Goal: Information Seeking & Learning: Learn about a topic

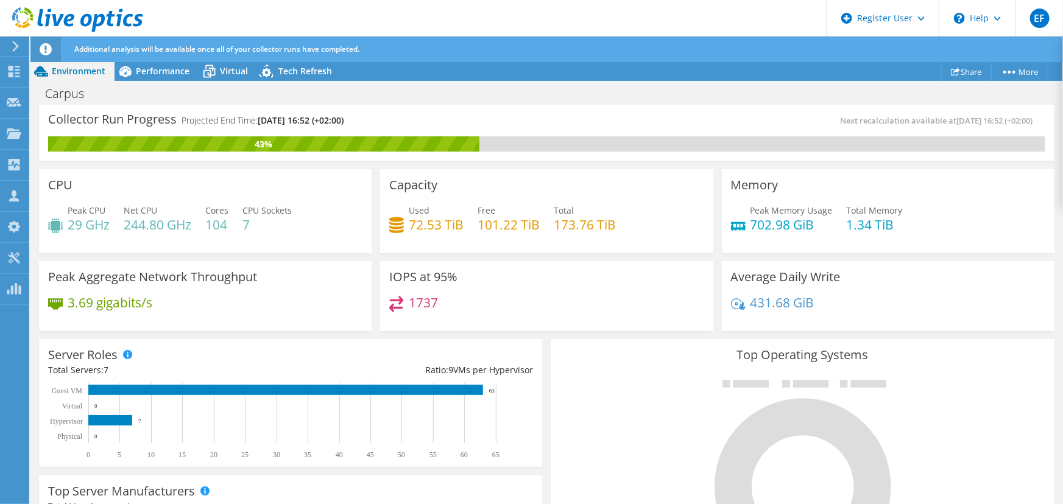
click at [531, 296] on div "1737" at bounding box center [546, 309] width 314 height 26
click at [163, 68] on span "Performance" at bounding box center [163, 71] width 54 height 12
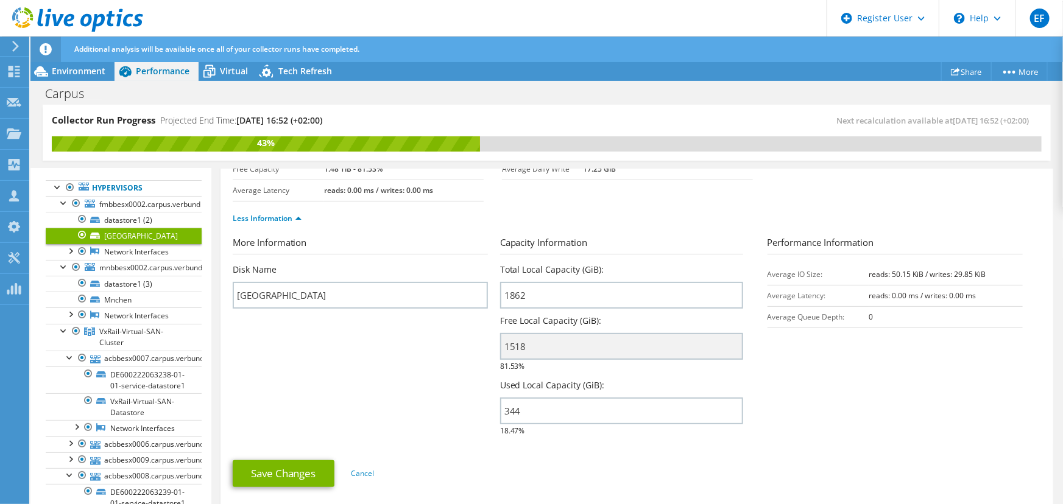
scroll to position [71, 0]
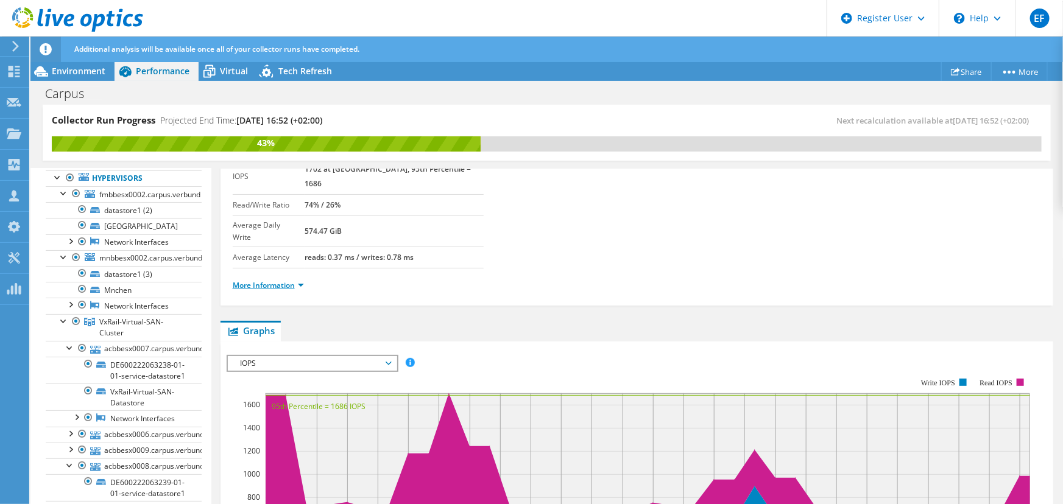
click at [277, 280] on link "More Information" at bounding box center [268, 285] width 71 height 10
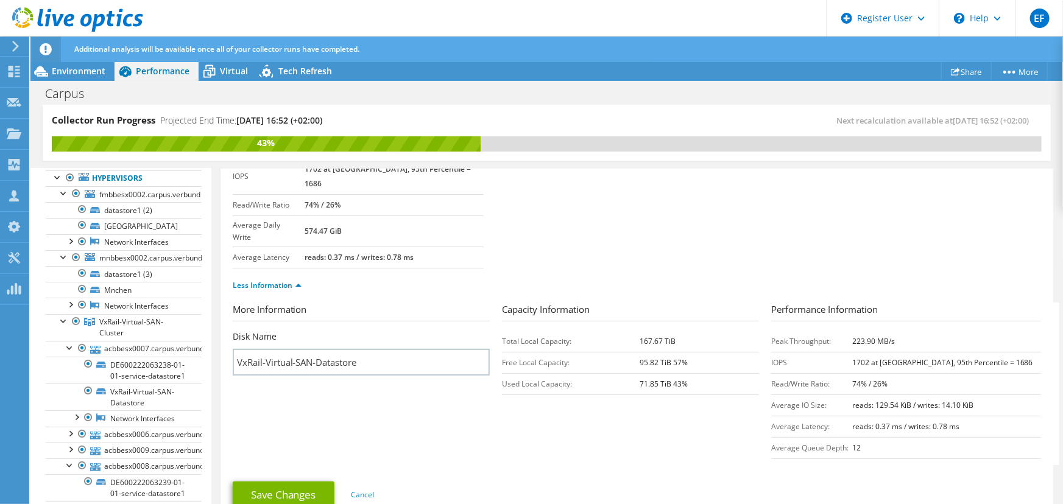
click at [640, 336] on b "167.67 TiB" at bounding box center [658, 341] width 36 height 10
copy tbody "167.67 TiB"
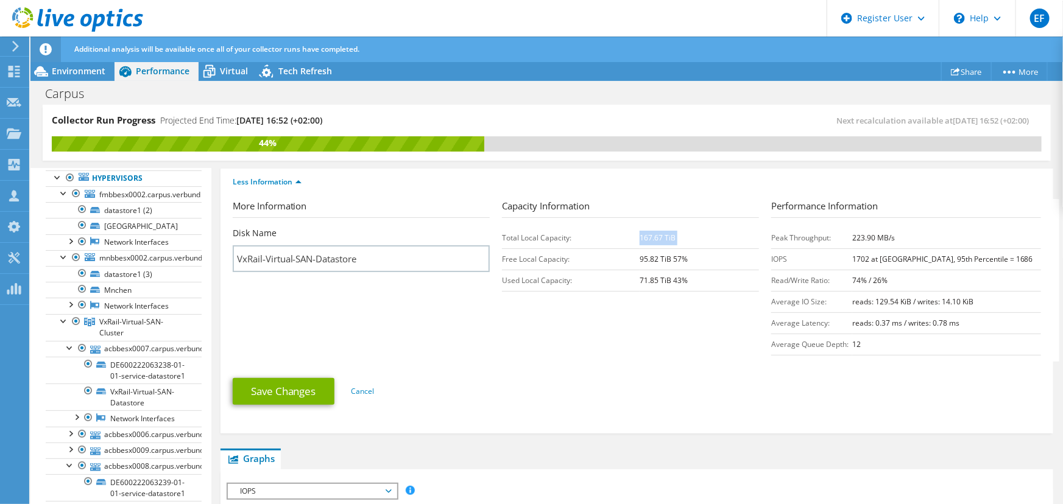
scroll to position [166, 0]
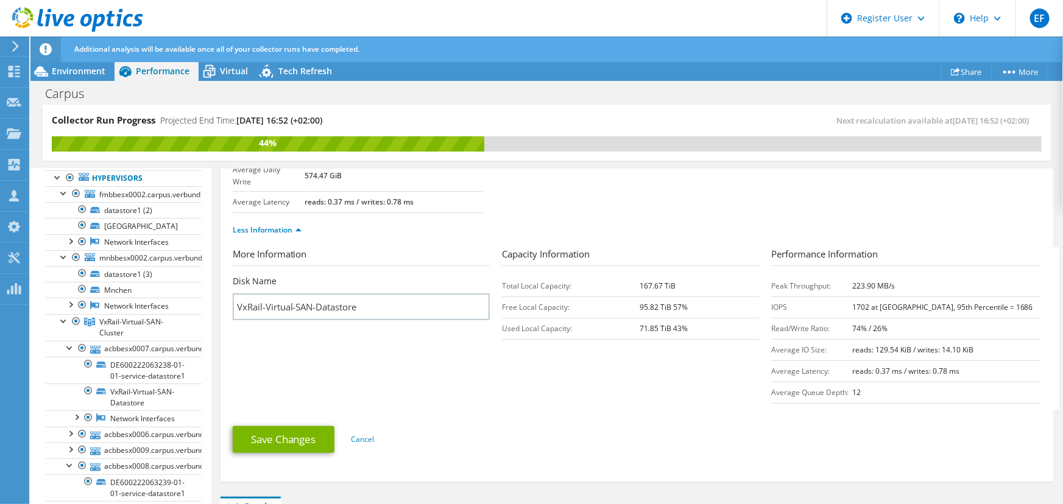
click at [640, 297] on td "95.82 TiB 57%" at bounding box center [699, 307] width 119 height 21
drag, startPoint x: 616, startPoint y: 211, endPoint x: 632, endPoint y: 211, distance: 15.2
click at [640, 275] on td "167.67 TiB" at bounding box center [699, 285] width 119 height 21
copy b "167.6"
click at [105, 186] on link "fmbbesx0002.carpus.verbund" at bounding box center [124, 194] width 156 height 16
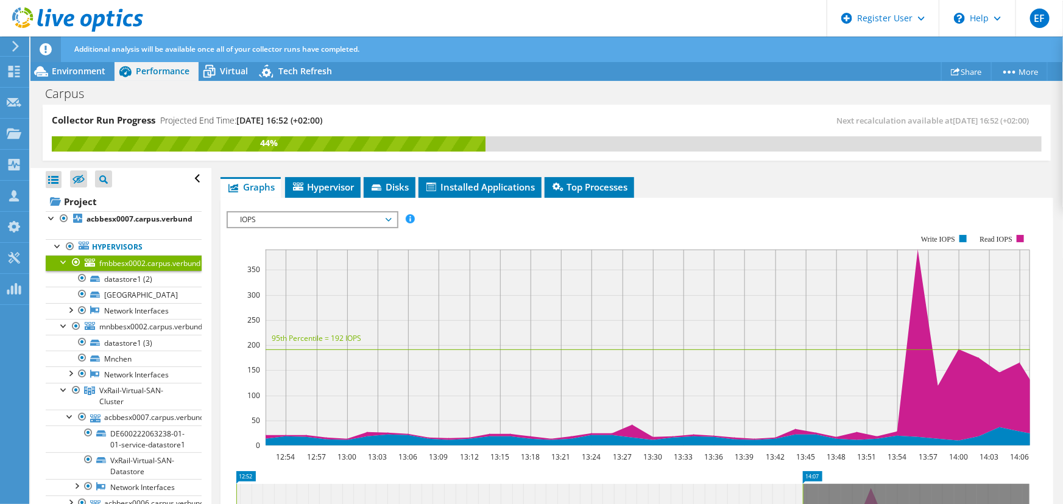
scroll to position [0, 0]
click at [113, 242] on link "Hypervisors" at bounding box center [124, 250] width 156 height 16
click at [53, 242] on div at bounding box center [58, 248] width 12 height 12
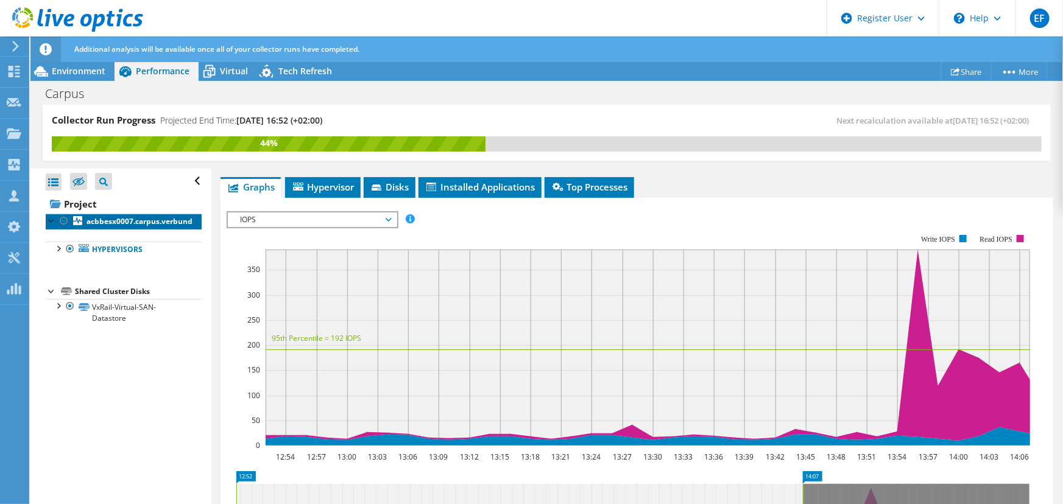
click at [107, 214] on link "acbbesx0007.carpus.verbund" at bounding box center [124, 222] width 156 height 16
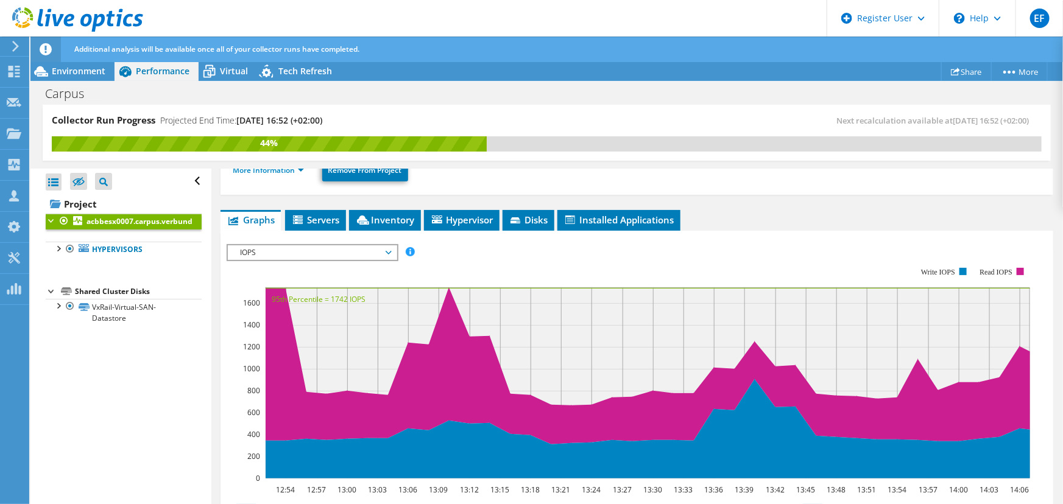
click at [52, 214] on div at bounding box center [52, 220] width 12 height 12
click at [46, 214] on div at bounding box center [52, 220] width 12 height 12
click at [56, 242] on div at bounding box center [58, 248] width 12 height 12
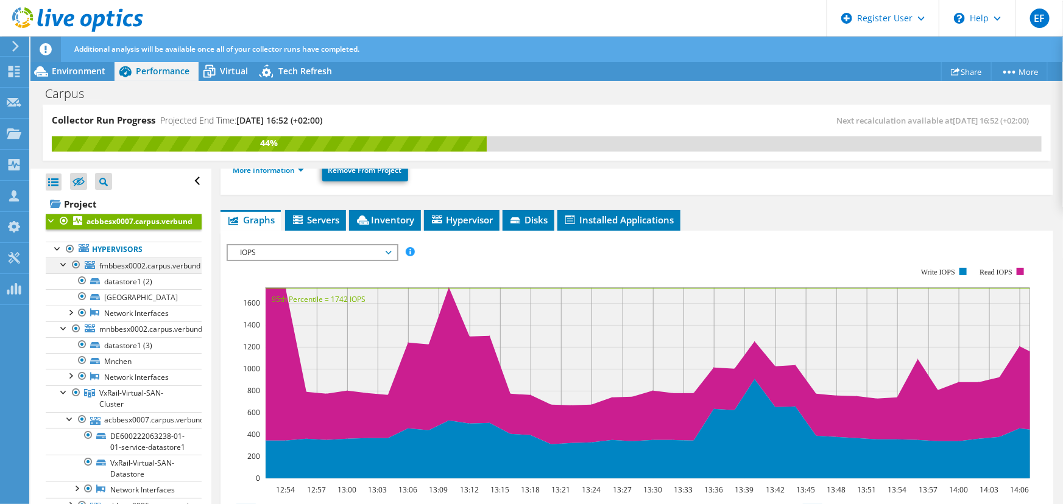
click at [66, 258] on div at bounding box center [64, 264] width 12 height 12
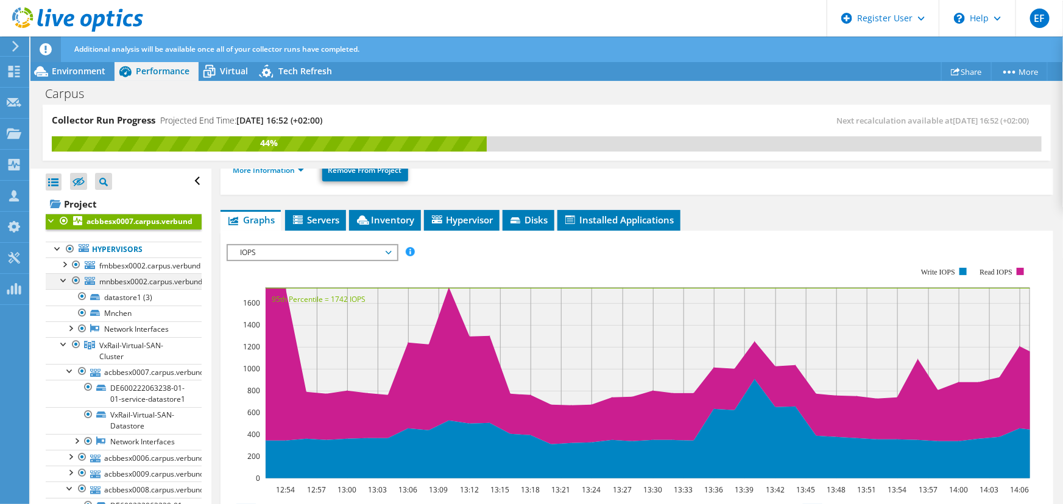
click at [62, 273] on div at bounding box center [64, 279] width 12 height 12
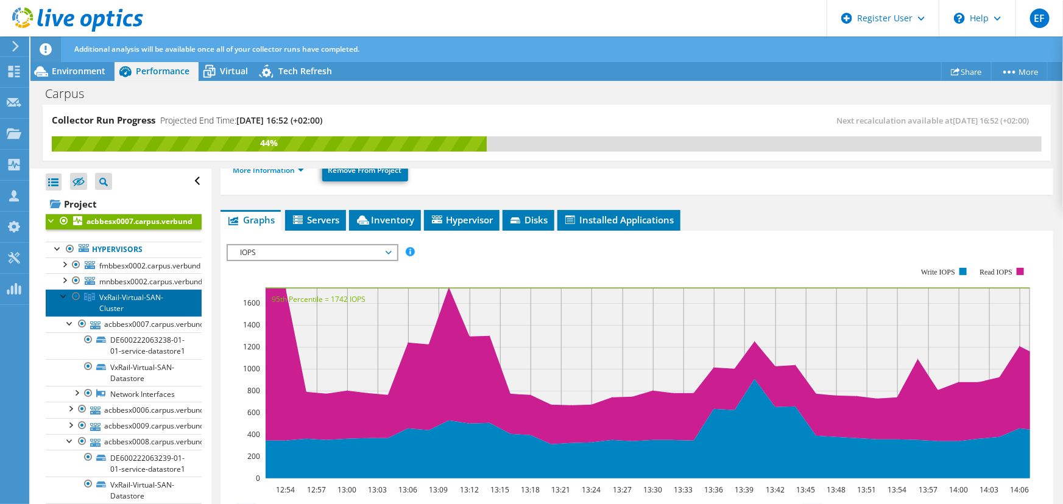
click at [110, 289] on link "VxRail-Virtual-SAN-Cluster" at bounding box center [124, 302] width 156 height 27
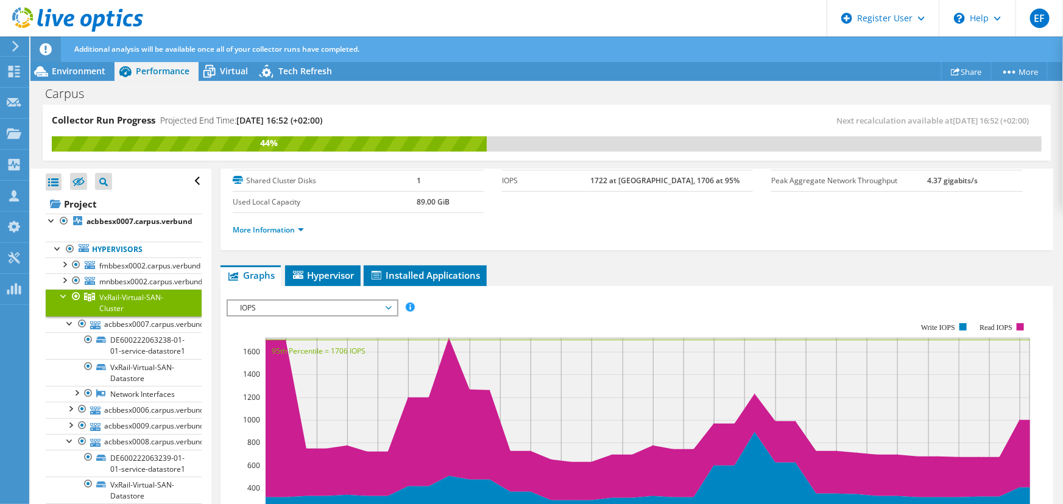
scroll to position [48, 0]
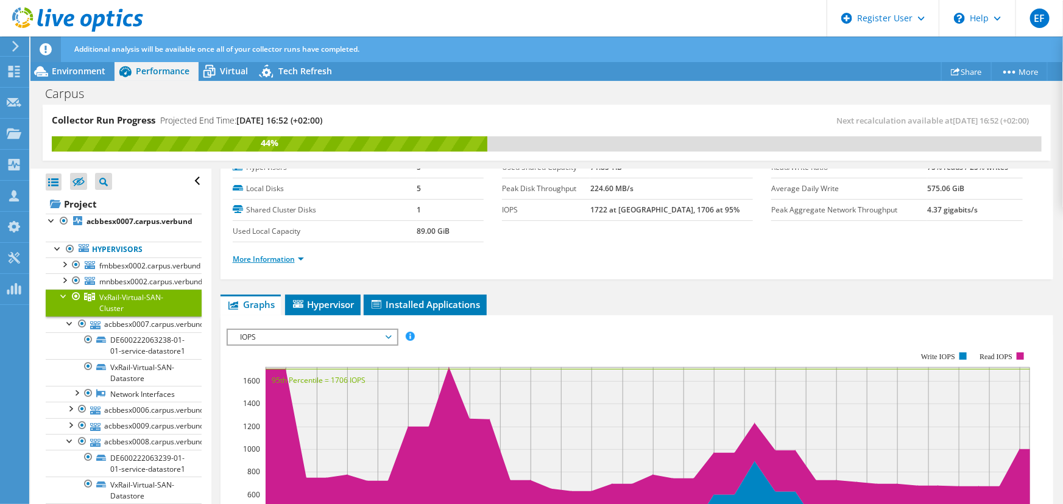
click at [279, 254] on link "More Information" at bounding box center [268, 259] width 71 height 10
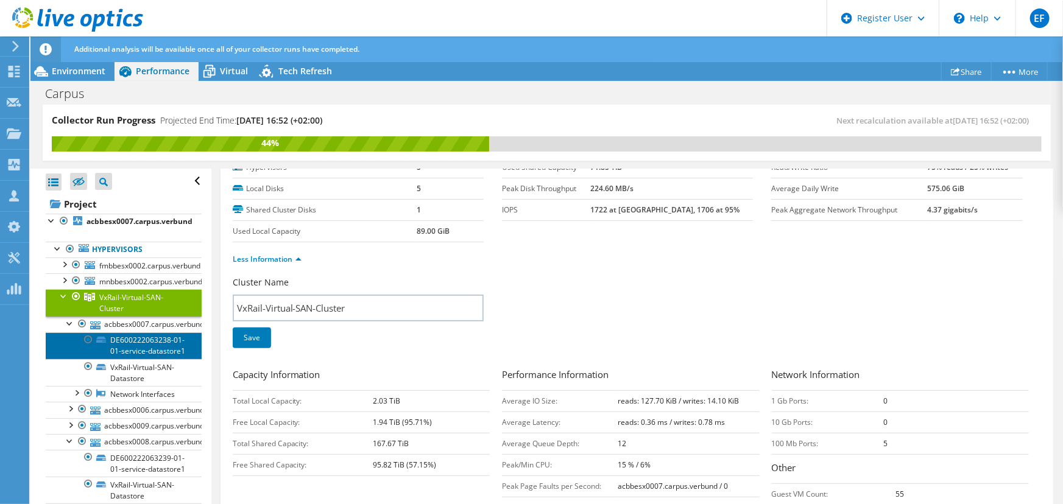
click at [127, 333] on link "DE600222063238-01-01-service-datastore1" at bounding box center [124, 346] width 156 height 27
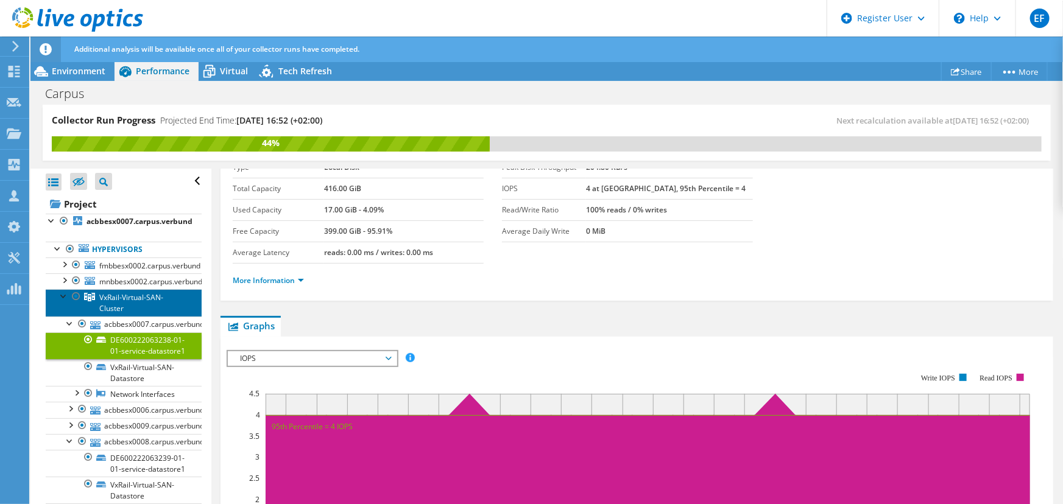
click at [141, 292] on span "VxRail-Virtual-SAN-Cluster" at bounding box center [131, 302] width 64 height 21
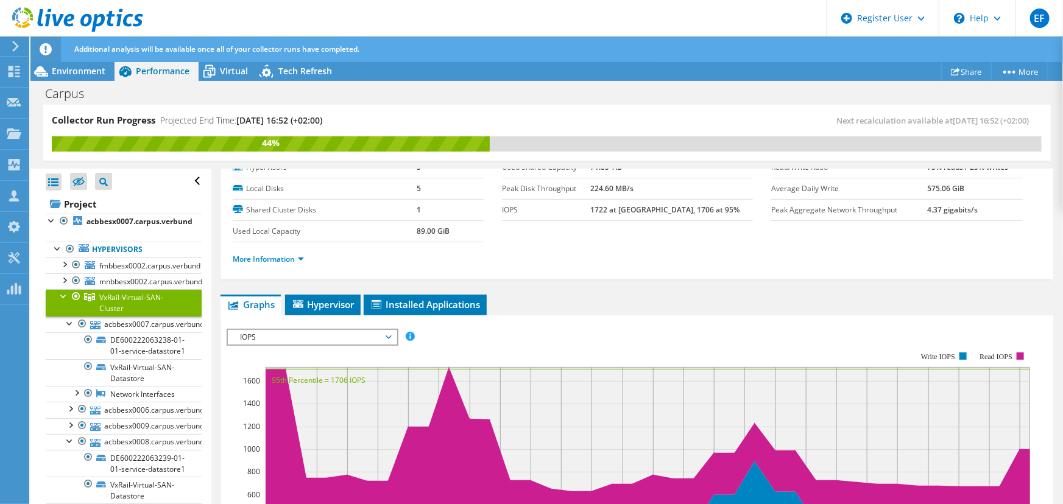
click at [277, 242] on div "More Information" at bounding box center [637, 259] width 808 height 34
click at [278, 254] on link "More Information" at bounding box center [268, 259] width 71 height 10
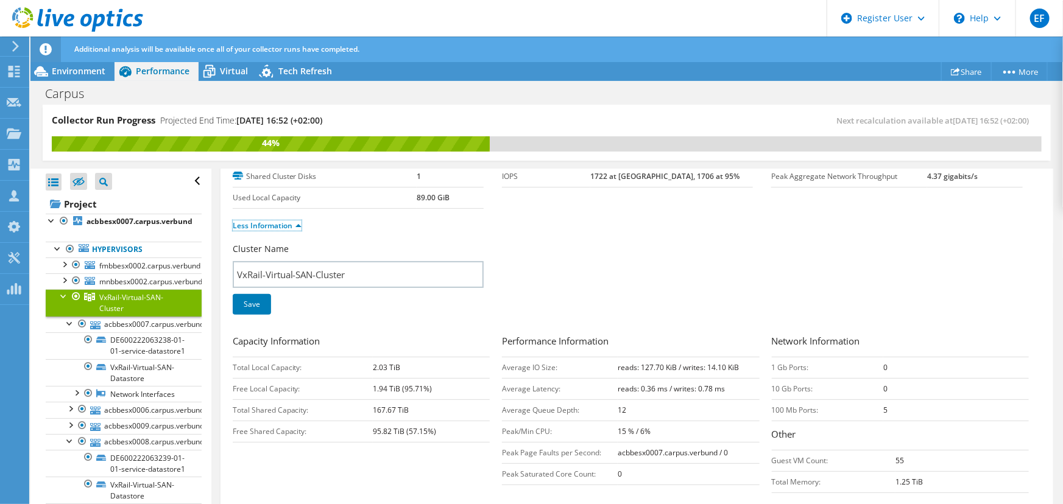
scroll to position [0, 0]
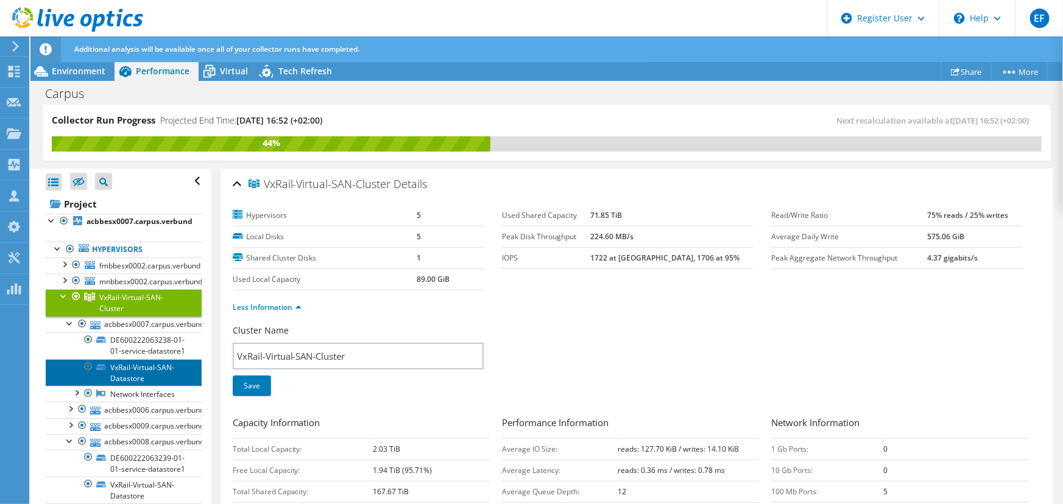
click at [135, 359] on link "VxRail-Virtual-SAN-Datastore" at bounding box center [124, 372] width 156 height 27
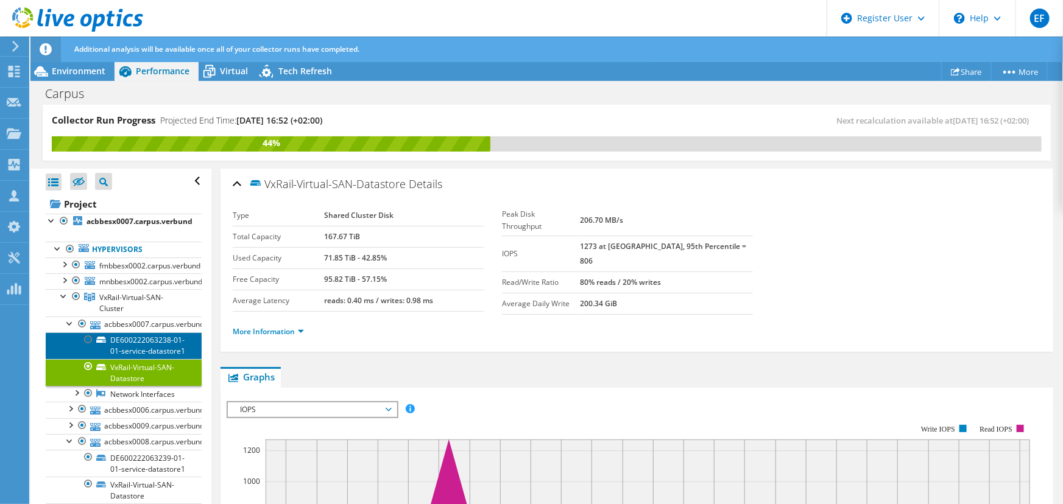
click at [139, 333] on link "DE600222063238-01-01-service-datastore1" at bounding box center [124, 346] width 156 height 27
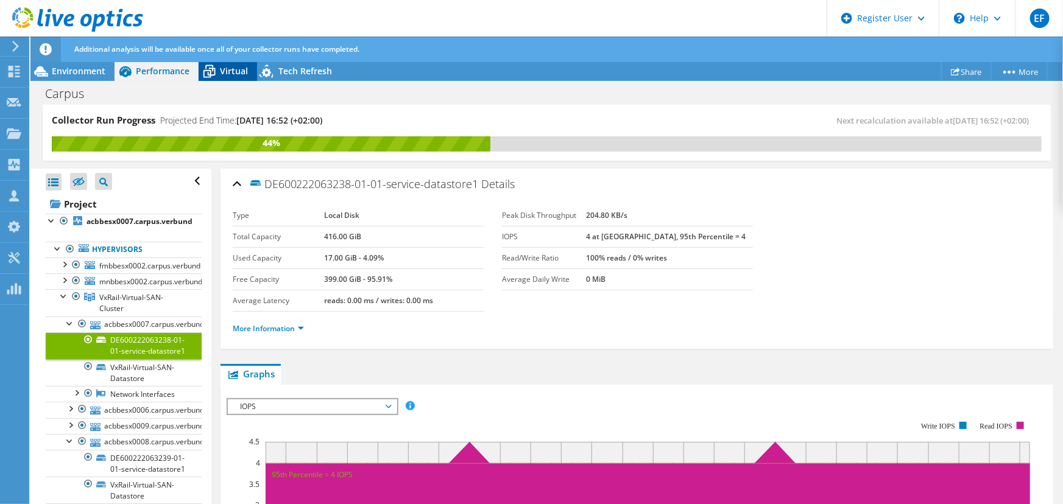
click at [233, 68] on span "Virtual" at bounding box center [234, 71] width 28 height 12
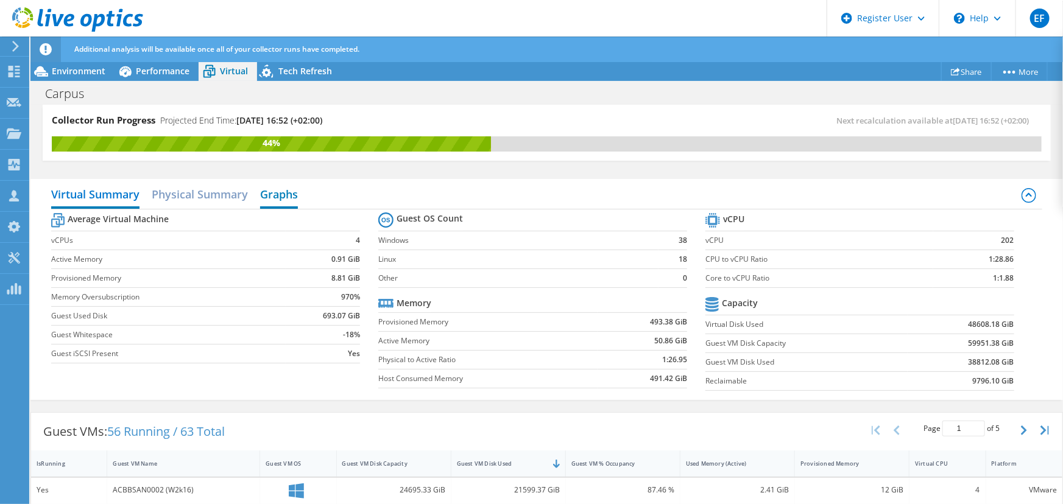
click at [269, 182] on h2 "Graphs" at bounding box center [279, 195] width 38 height 27
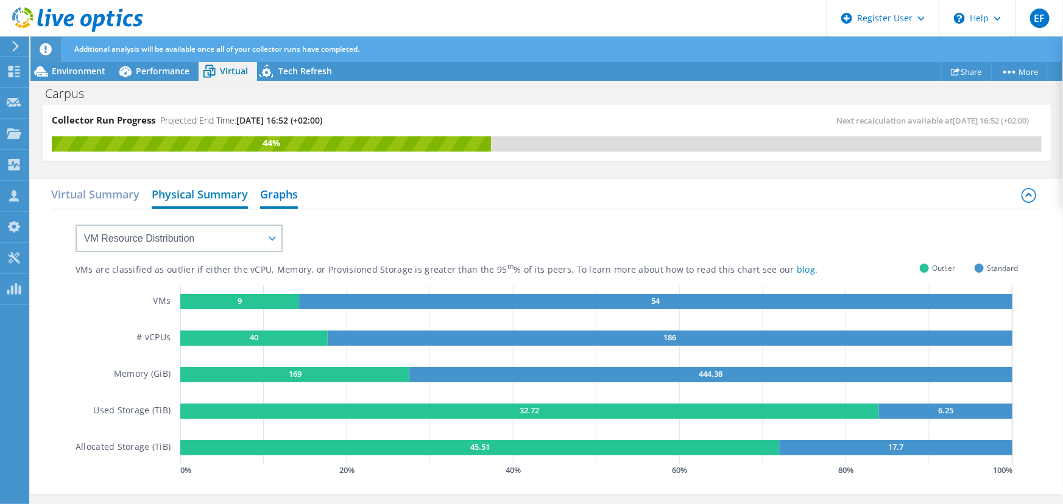
click at [226, 182] on h2 "Physical Summary" at bounding box center [200, 195] width 96 height 27
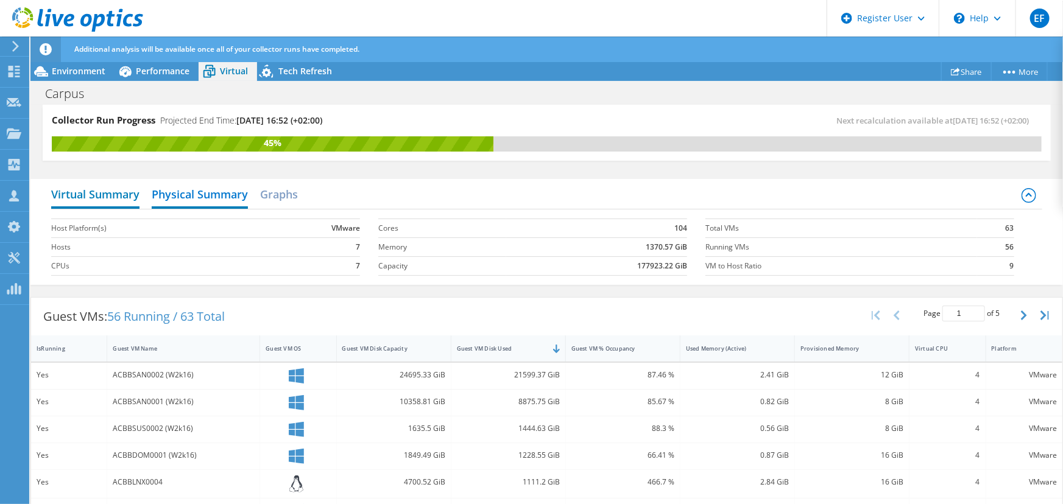
click at [93, 182] on h2 "Virtual Summary" at bounding box center [95, 195] width 88 height 27
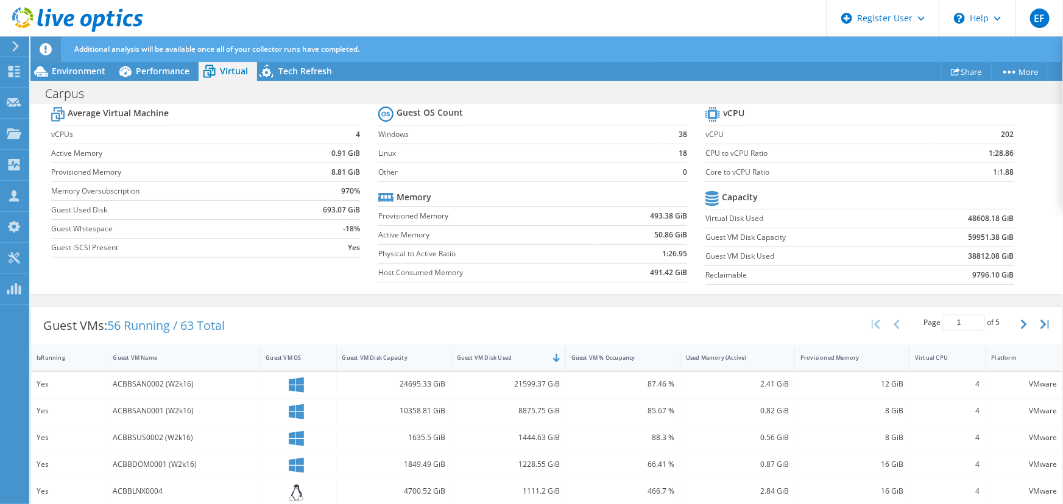
scroll to position [110, 0]
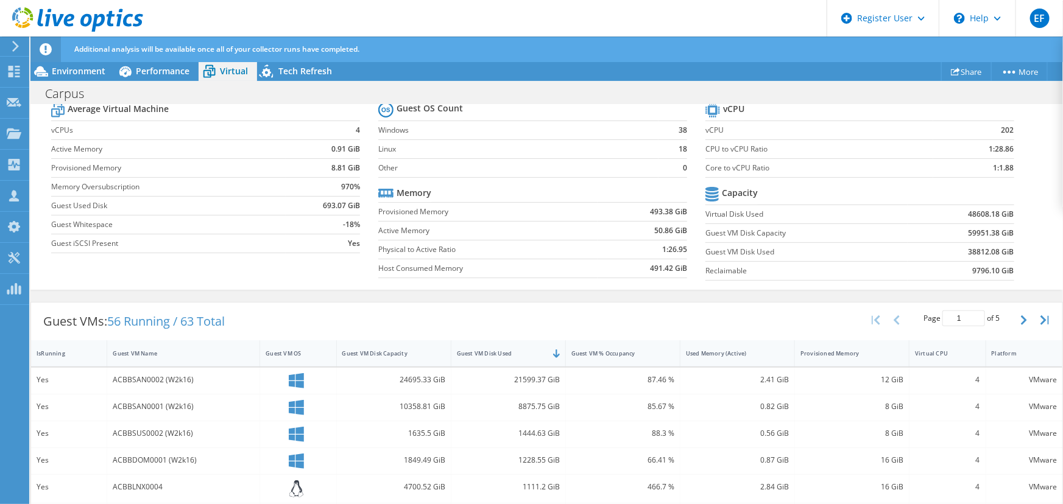
click at [908, 242] on td "59951.38 GiB" at bounding box center [961, 233] width 107 height 19
drag, startPoint x: 312, startPoint y: 337, endPoint x: 321, endPoint y: 337, distance: 8.5
click at [968, 220] on b "48608.18 GiB" at bounding box center [991, 214] width 46 height 12
click at [968, 258] on b "38812.08 GiB" at bounding box center [991, 252] width 46 height 12
drag, startPoint x: 310, startPoint y: 368, endPoint x: 344, endPoint y: 369, distance: 33.5
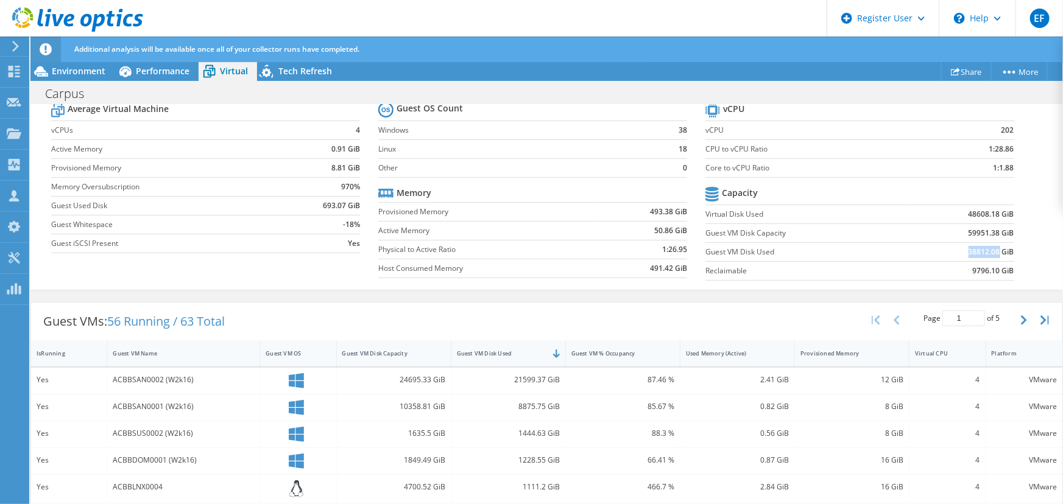
click at [908, 261] on td "38812.08 GiB" at bounding box center [961, 251] width 107 height 19
copy b "38812.08"
click at [968, 239] on b "59951.38 GiB" at bounding box center [991, 233] width 46 height 12
copy b "59951.38"
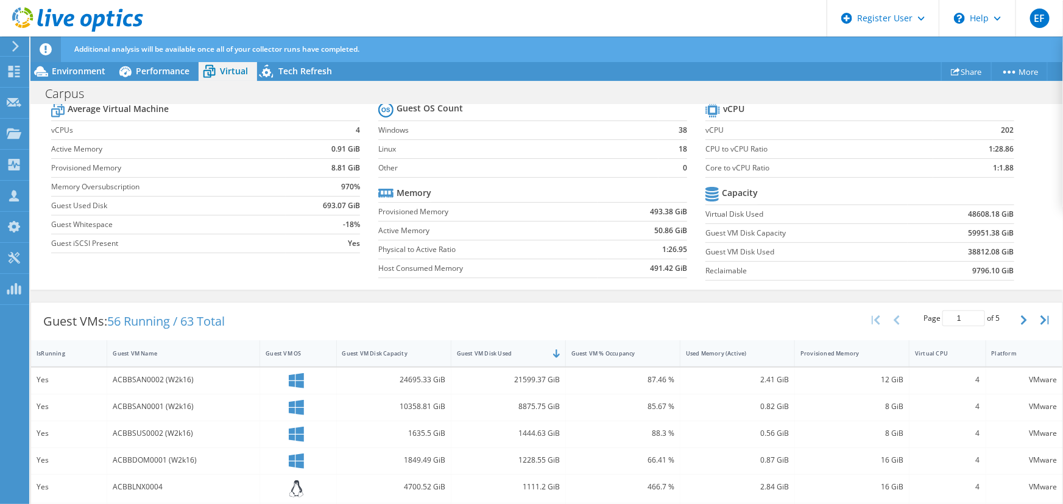
click at [968, 220] on b "48608.18 GiB" at bounding box center [991, 214] width 46 height 12
copy b "48608.18"
click at [908, 242] on td "59951.38 GiB" at bounding box center [961, 233] width 107 height 19
click at [968, 239] on b "59951.38 GiB" at bounding box center [991, 233] width 46 height 12
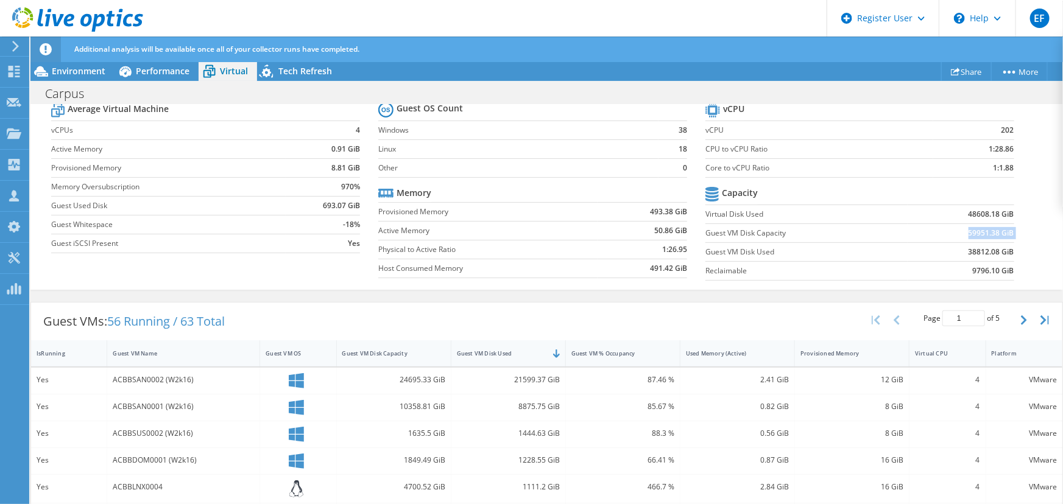
click at [968, 239] on b "59951.38 GiB" at bounding box center [991, 233] width 46 height 12
click at [66, 69] on span "Environment" at bounding box center [79, 71] width 54 height 12
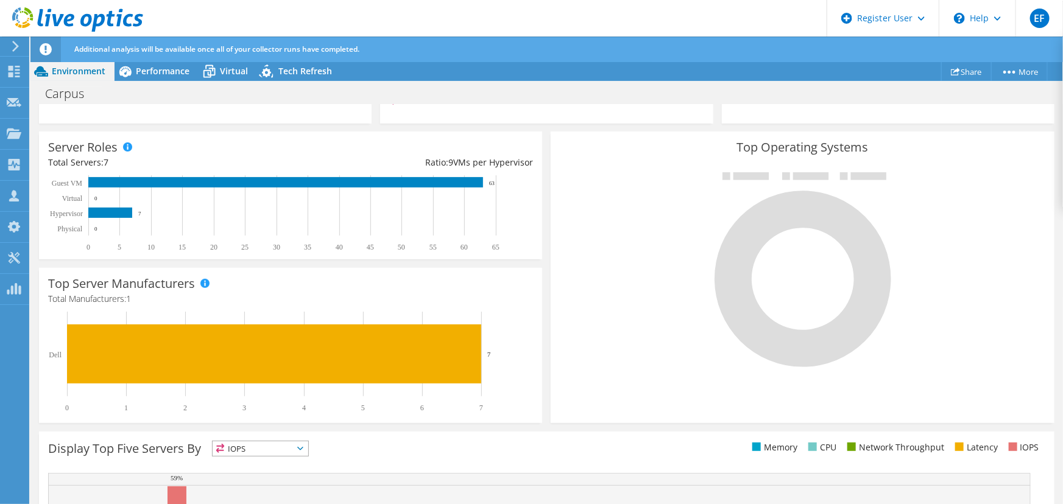
scroll to position [221, 0]
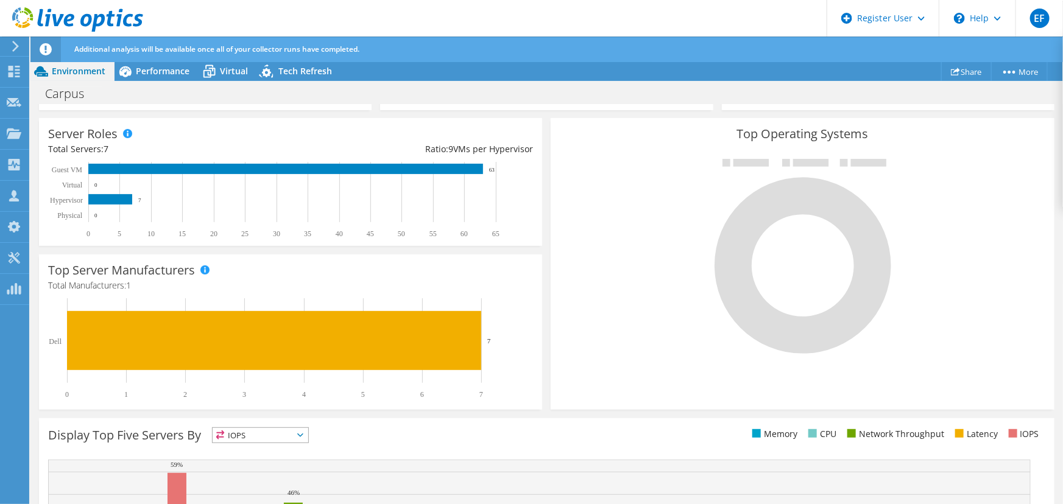
click at [11, 47] on icon at bounding box center [15, 46] width 9 height 11
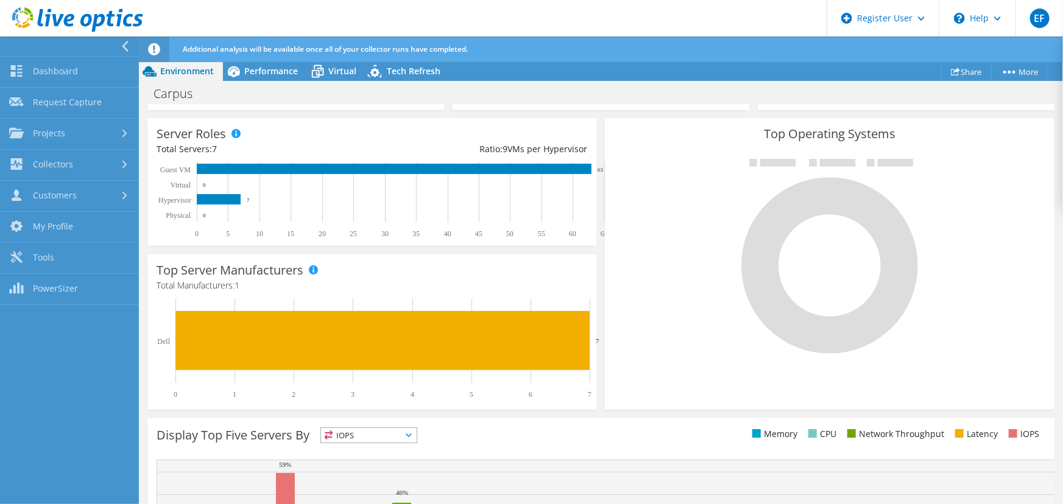
click at [10, 47] on div at bounding box center [66, 46] width 139 height 19
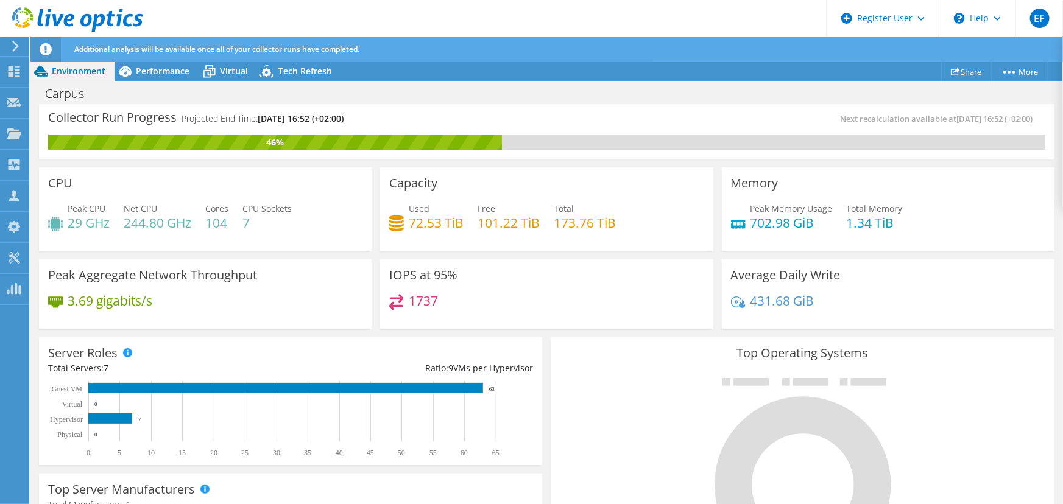
scroll to position [0, 0]
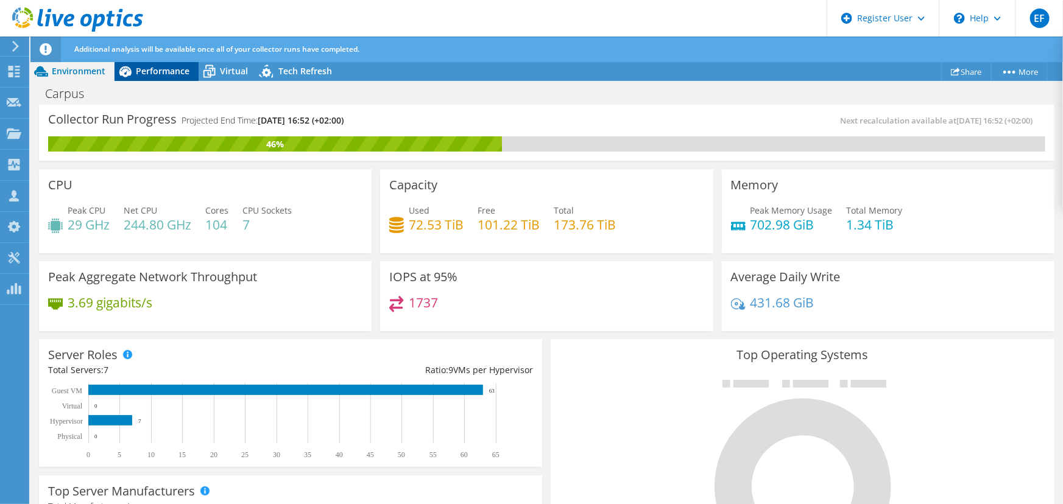
click at [186, 65] on span "Performance" at bounding box center [163, 71] width 54 height 12
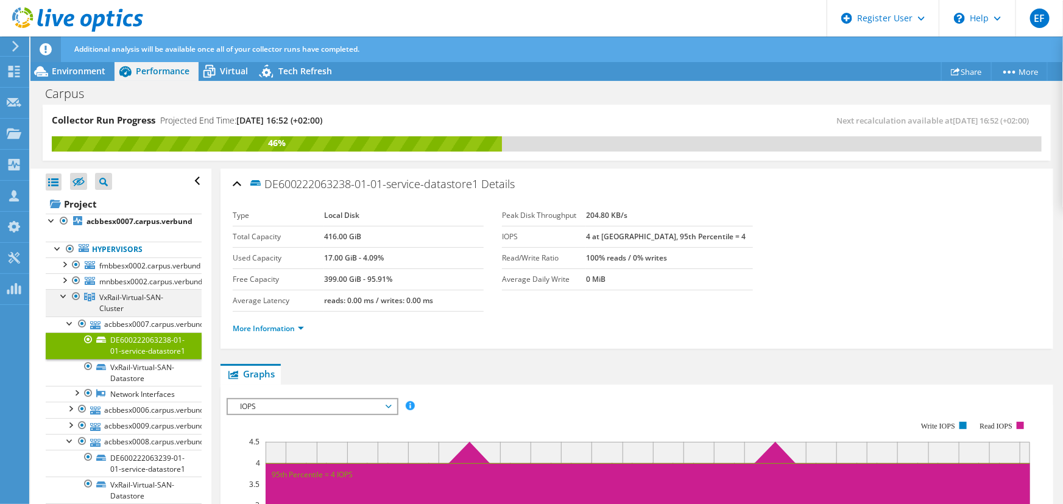
click at [60, 289] on div at bounding box center [64, 295] width 12 height 12
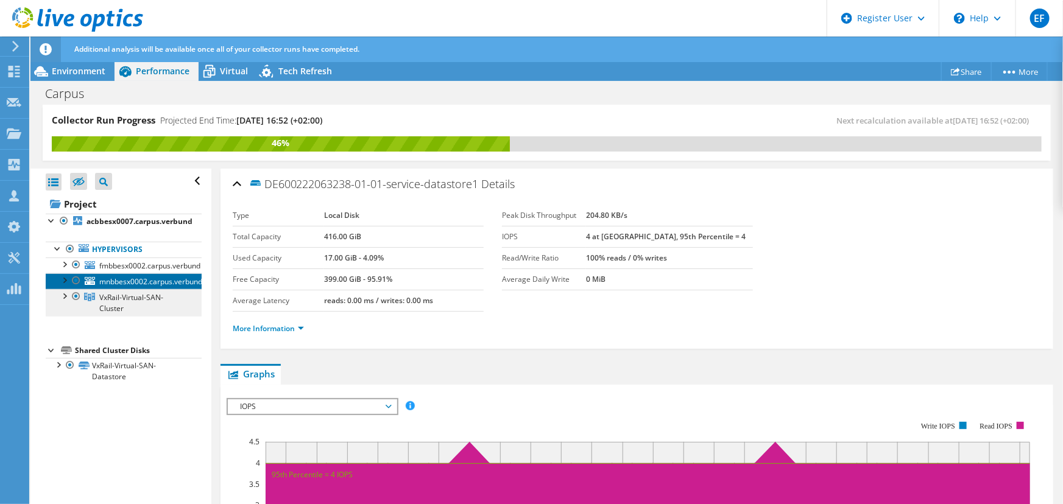
click at [149, 273] on link "mnbbesx0002.carpus.verbund" at bounding box center [124, 281] width 156 height 16
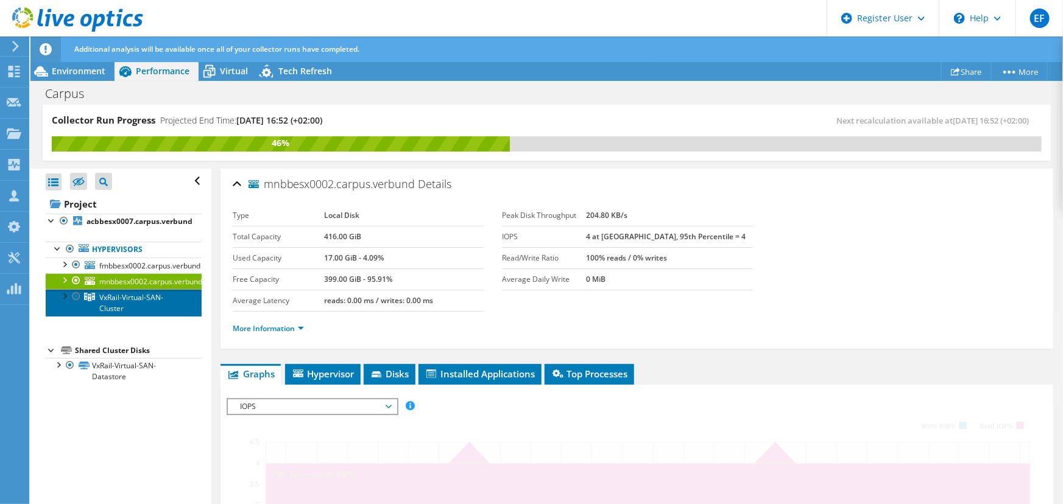
click at [149, 292] on span "VxRail-Virtual-SAN-Cluster" at bounding box center [131, 302] width 64 height 21
